Goal: Navigation & Orientation: Find specific page/section

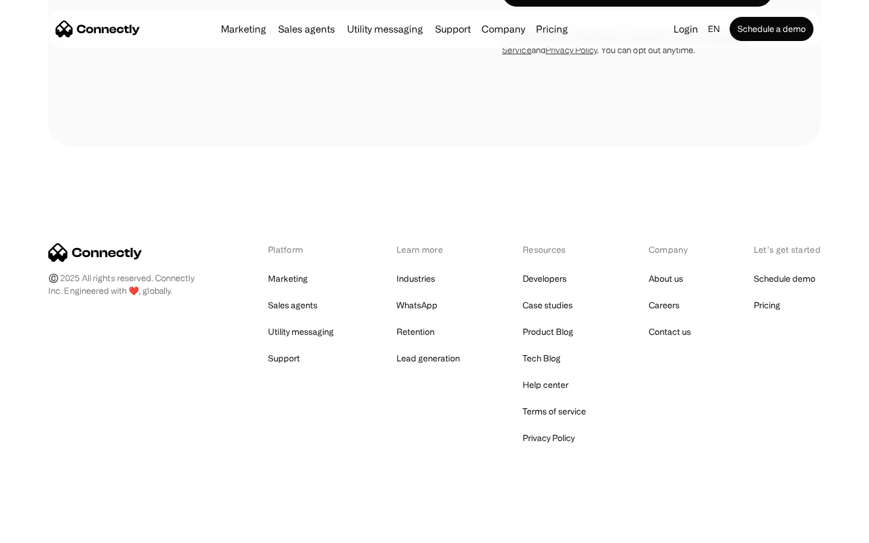
scroll to position [487, 0]
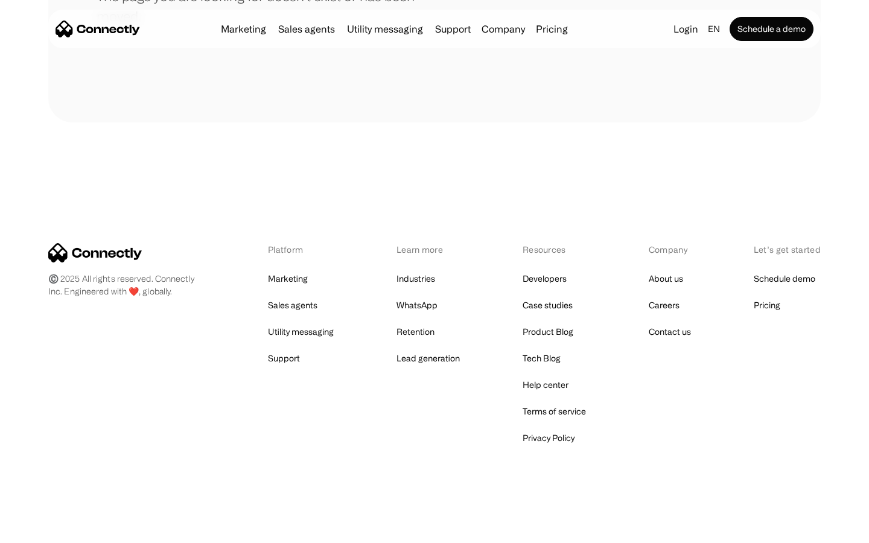
scroll to position [220, 0]
